Goal: Task Accomplishment & Management: Use online tool/utility

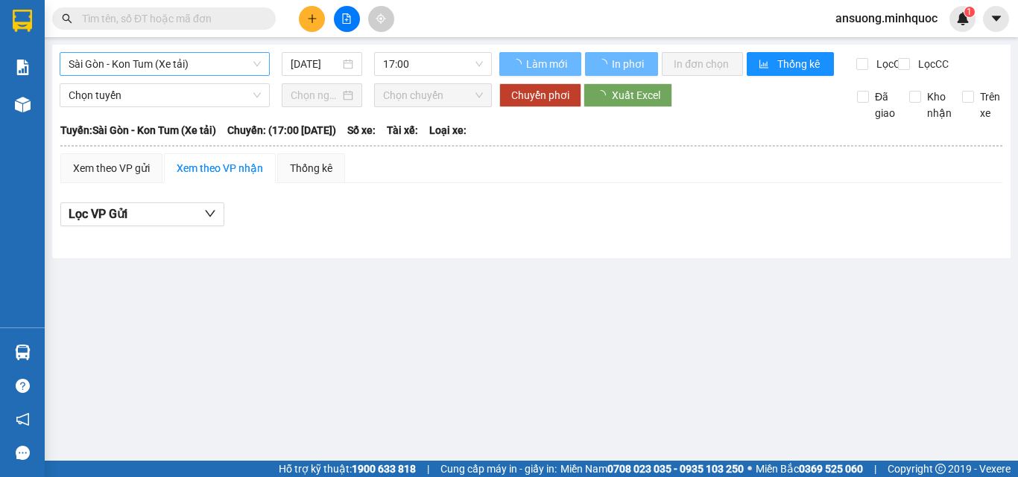
click at [133, 63] on span "Sài Gòn - Kon Tum (Xe tải)" at bounding box center [165, 64] width 192 height 22
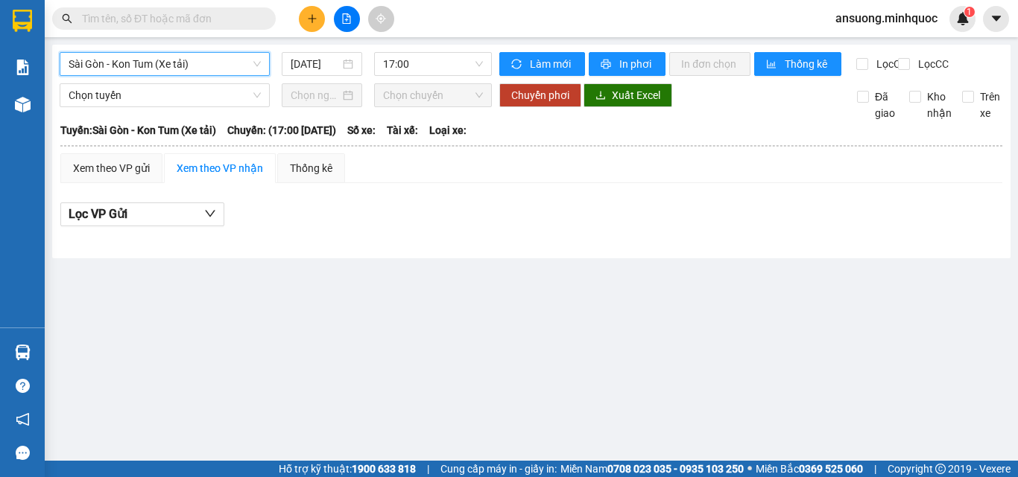
click at [133, 72] on span "Sài Gòn - Kon Tum (Xe tải)" at bounding box center [165, 64] width 192 height 22
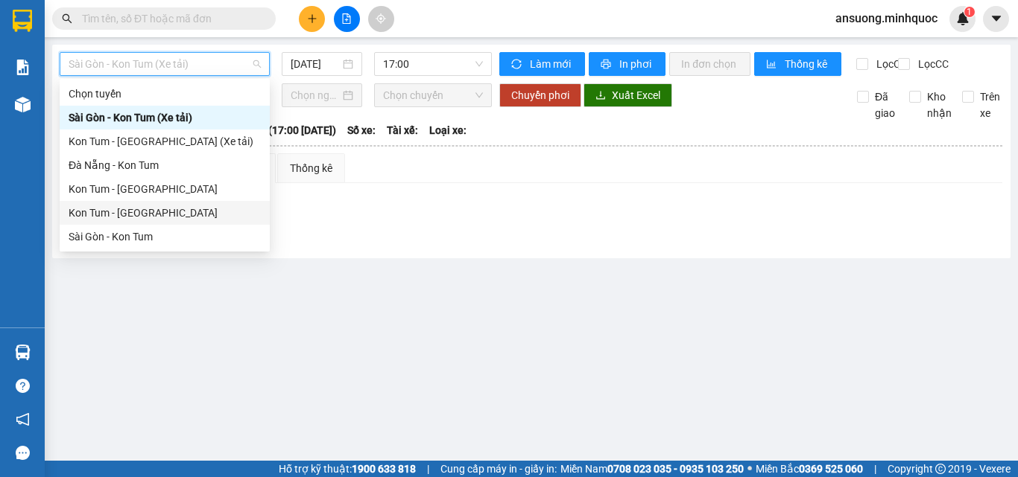
click at [95, 220] on div "Kon Tum - Sài Gòn" at bounding box center [165, 213] width 192 height 16
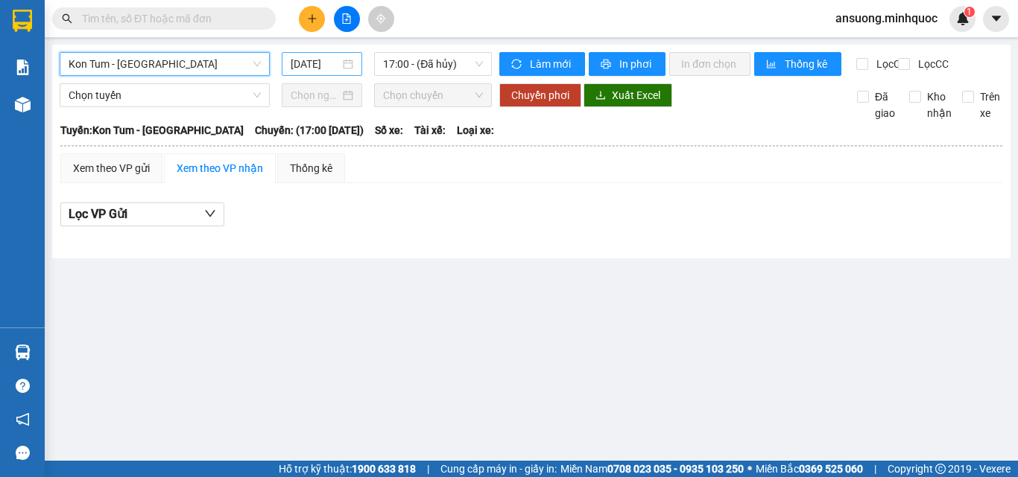
click at [332, 65] on input "13/09/2025" at bounding box center [315, 64] width 49 height 16
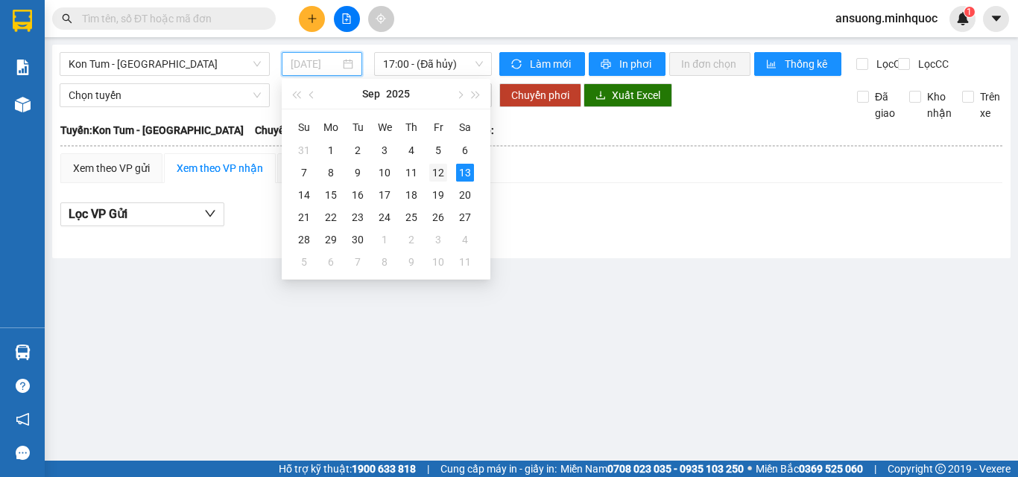
click at [440, 171] on div "12" at bounding box center [438, 173] width 18 height 18
type input "12/09/2025"
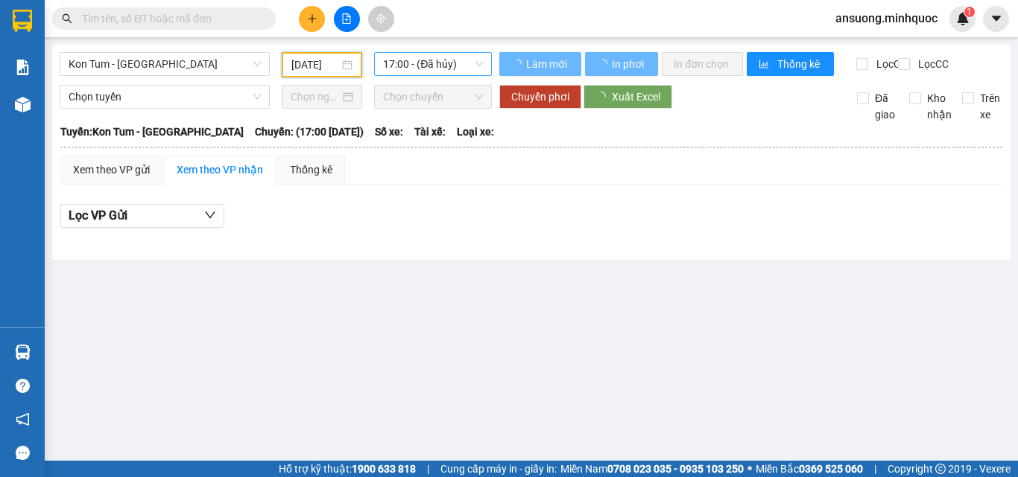
click at [434, 63] on span "17:00 - (Đã hủy)" at bounding box center [433, 64] width 100 height 22
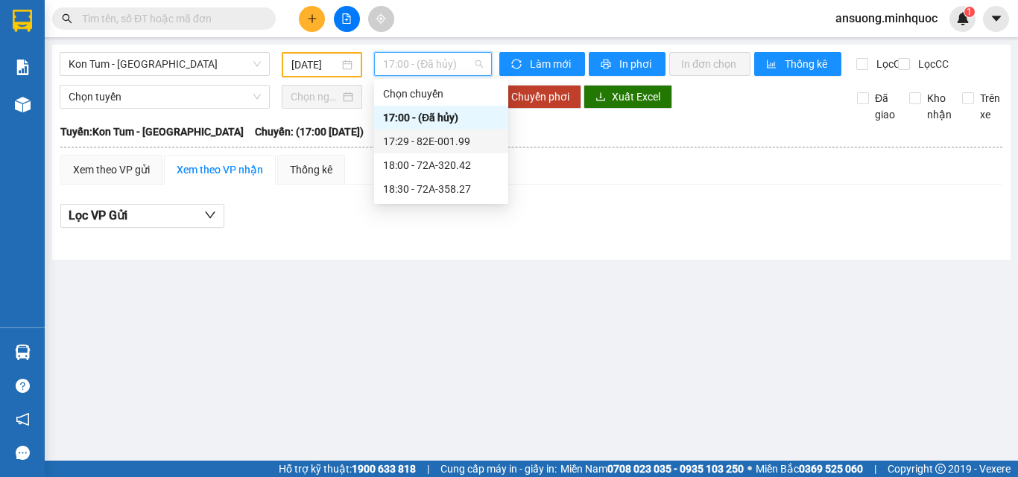
click at [465, 144] on div "17:29 - 82E-001.99" at bounding box center [441, 141] width 116 height 16
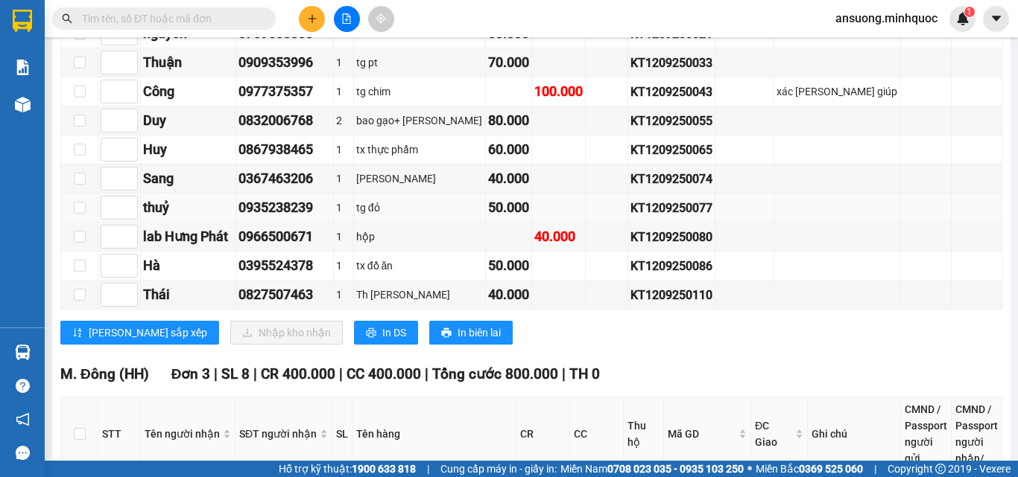
scroll to position [364, 0]
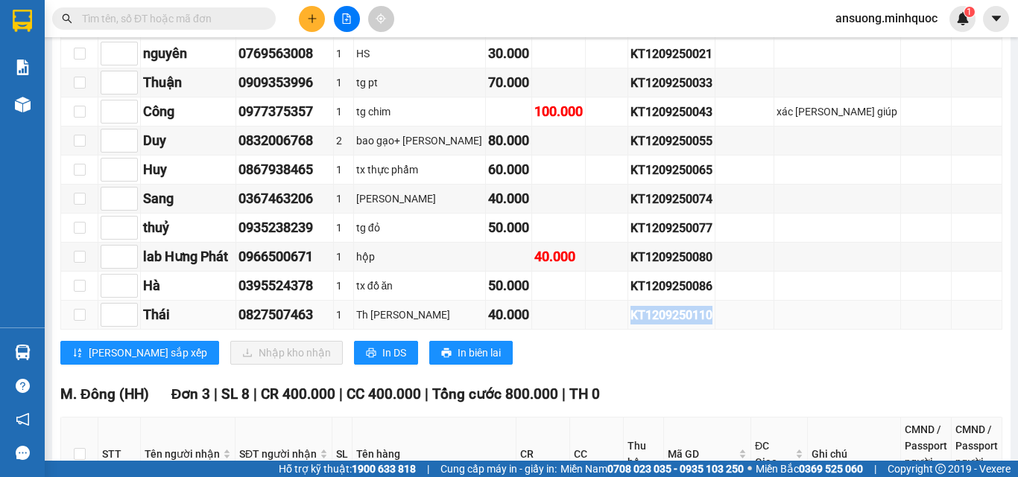
drag, startPoint x: 734, startPoint y: 328, endPoint x: 644, endPoint y: 327, distance: 90.1
click at [623, 328] on tr "Thái 0827507463 1 Th dược liệu 40.000 KT1209250110" at bounding box center [531, 315] width 941 height 29
copy div "KT1209250110"
click at [156, 8] on span at bounding box center [163, 18] width 223 height 22
click at [159, 15] on input "text" at bounding box center [170, 18] width 176 height 16
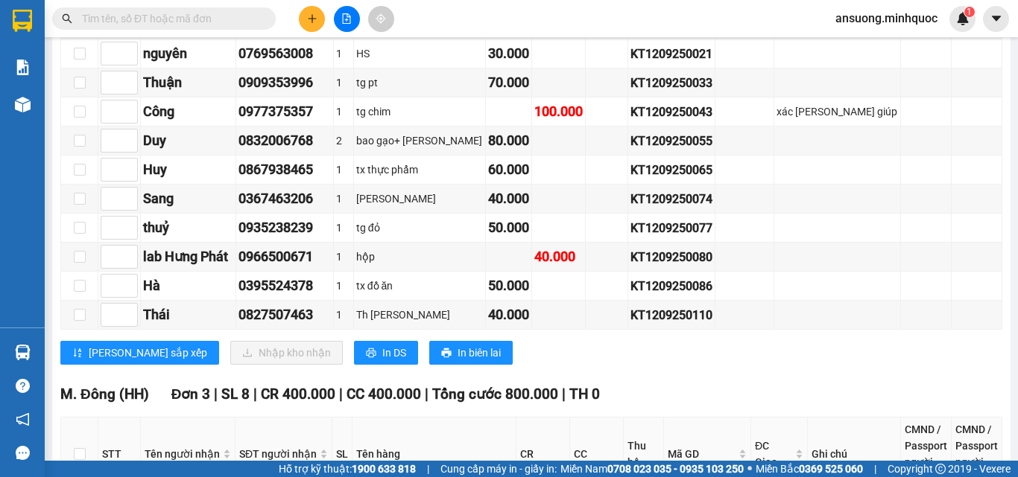
paste input "KT1209250110"
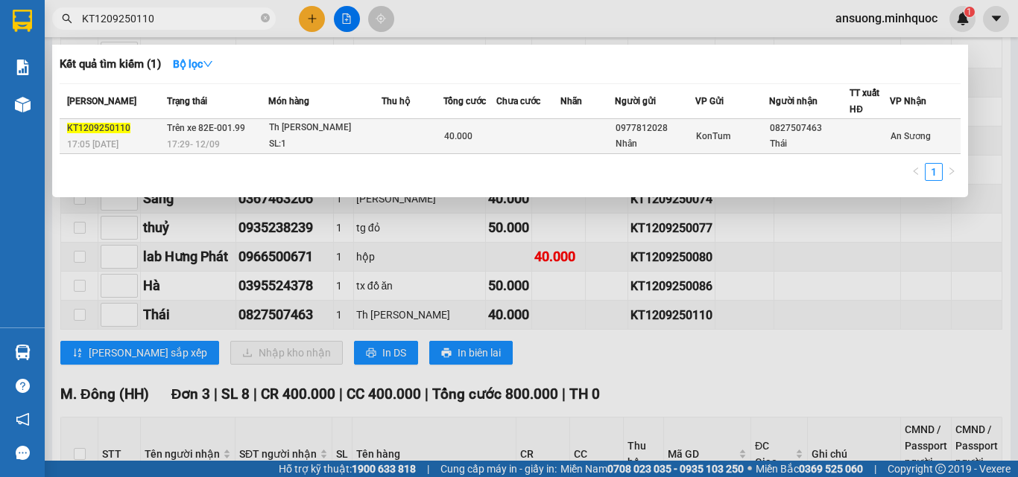
type input "KT1209250110"
click at [366, 132] on div "Th dược liệu" at bounding box center [325, 128] width 112 height 16
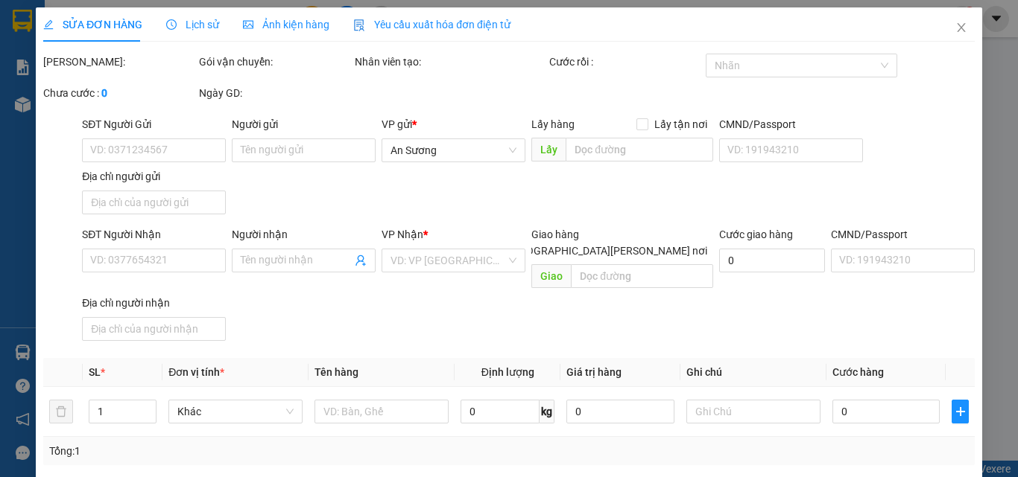
type input "0977812028"
type input "Nhân"
type input "0827507463"
type input "Thái"
type input "40.000"
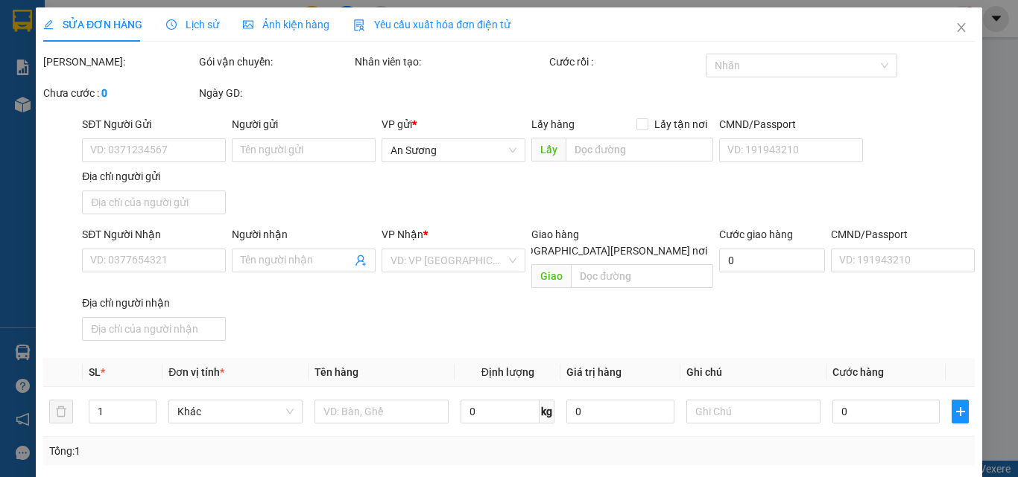
type input "0"
